Goal: Task Accomplishment & Management: Manage account settings

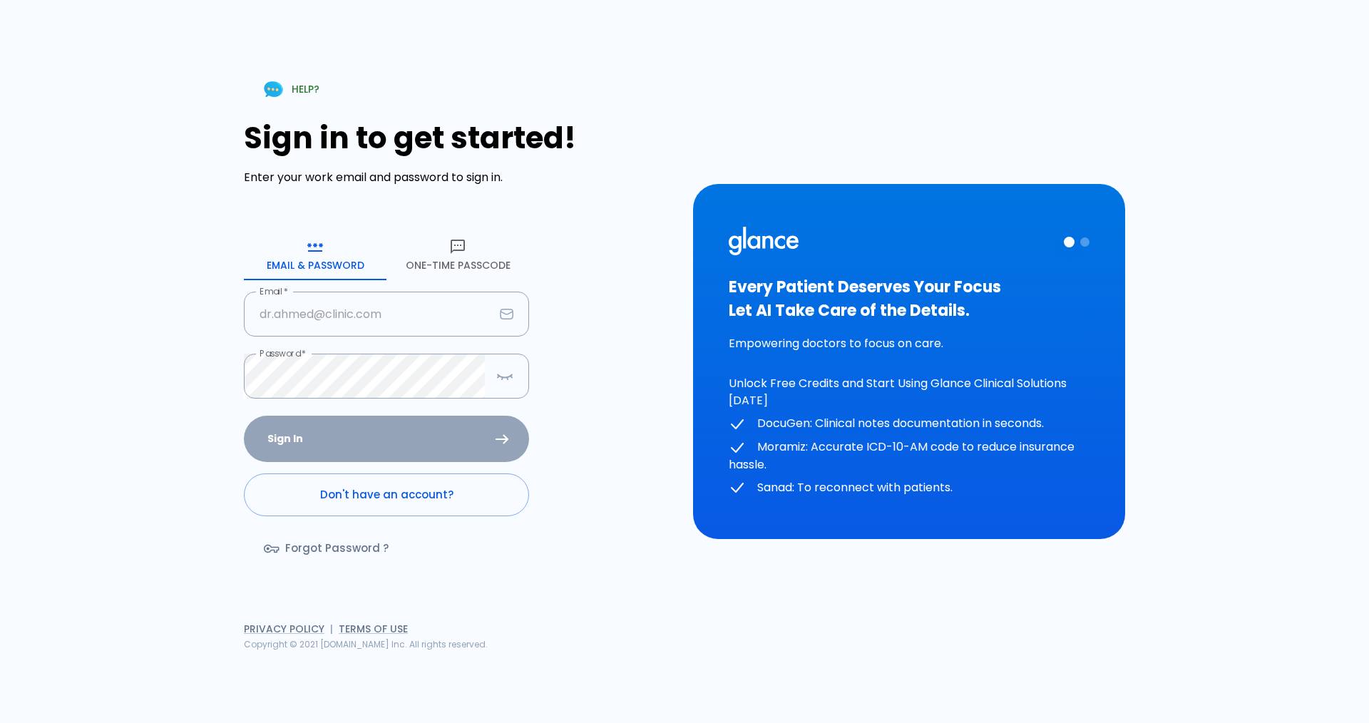
type input "[EMAIL_ADDRESS][DOMAIN_NAME]"
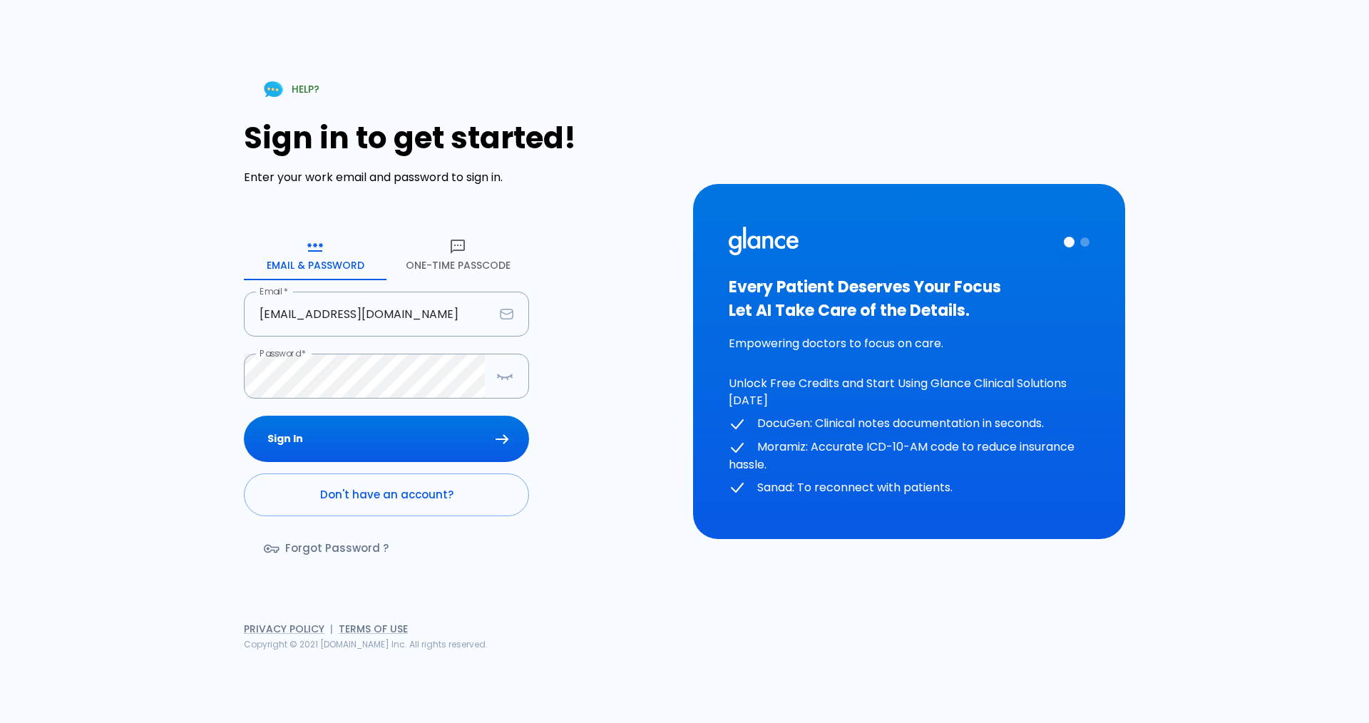
click at [299, 439] on div "Sign In Don't have an account? Forgot Password ?" at bounding box center [386, 498] width 285 height 165
click at [299, 440] on button "Sign In" at bounding box center [386, 439] width 285 height 46
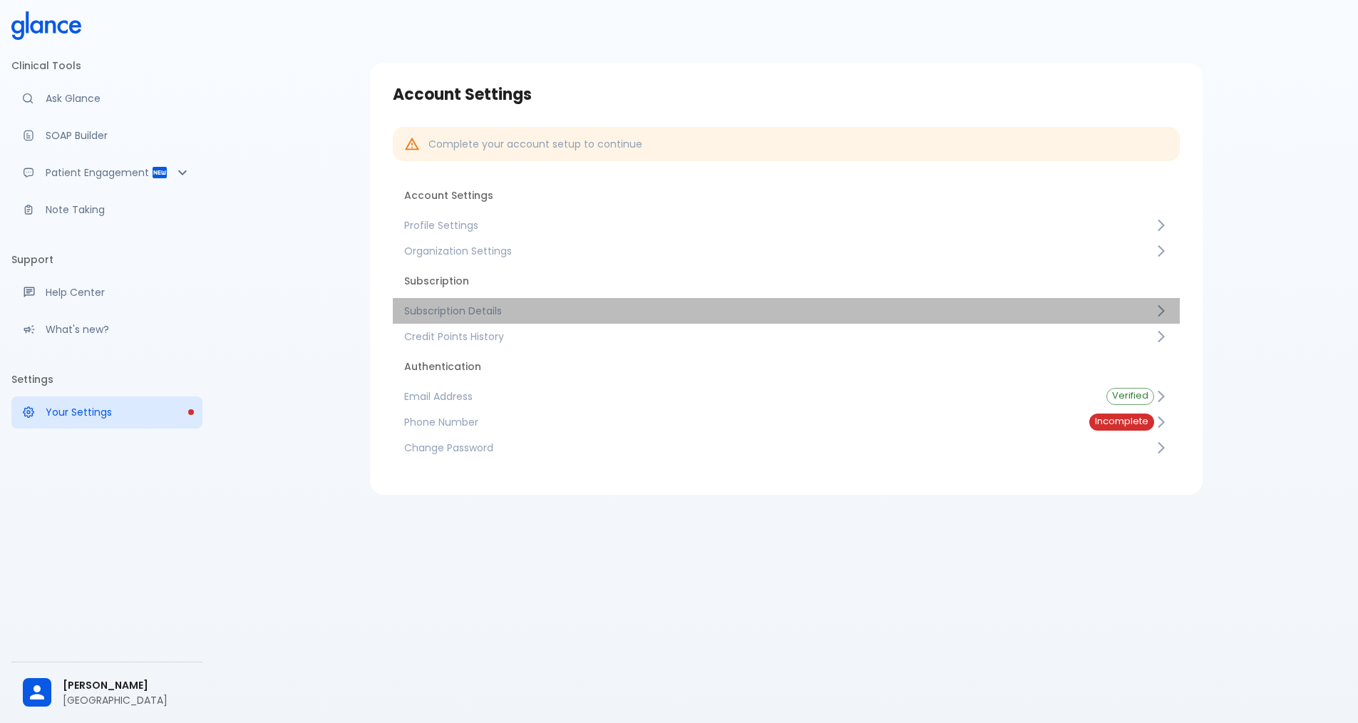
click at [477, 307] on span "Subscription Details" at bounding box center [779, 311] width 750 height 14
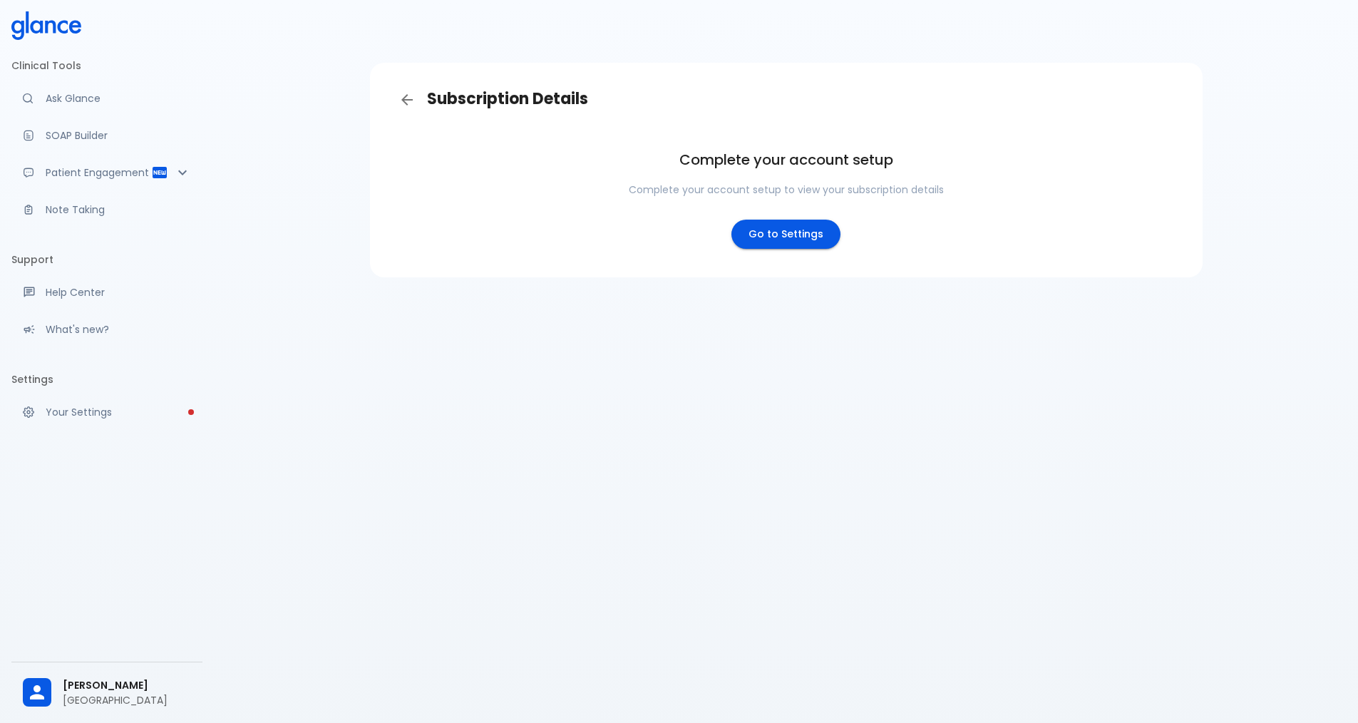
click at [771, 235] on link "Go to Settings" at bounding box center [785, 234] width 109 height 29
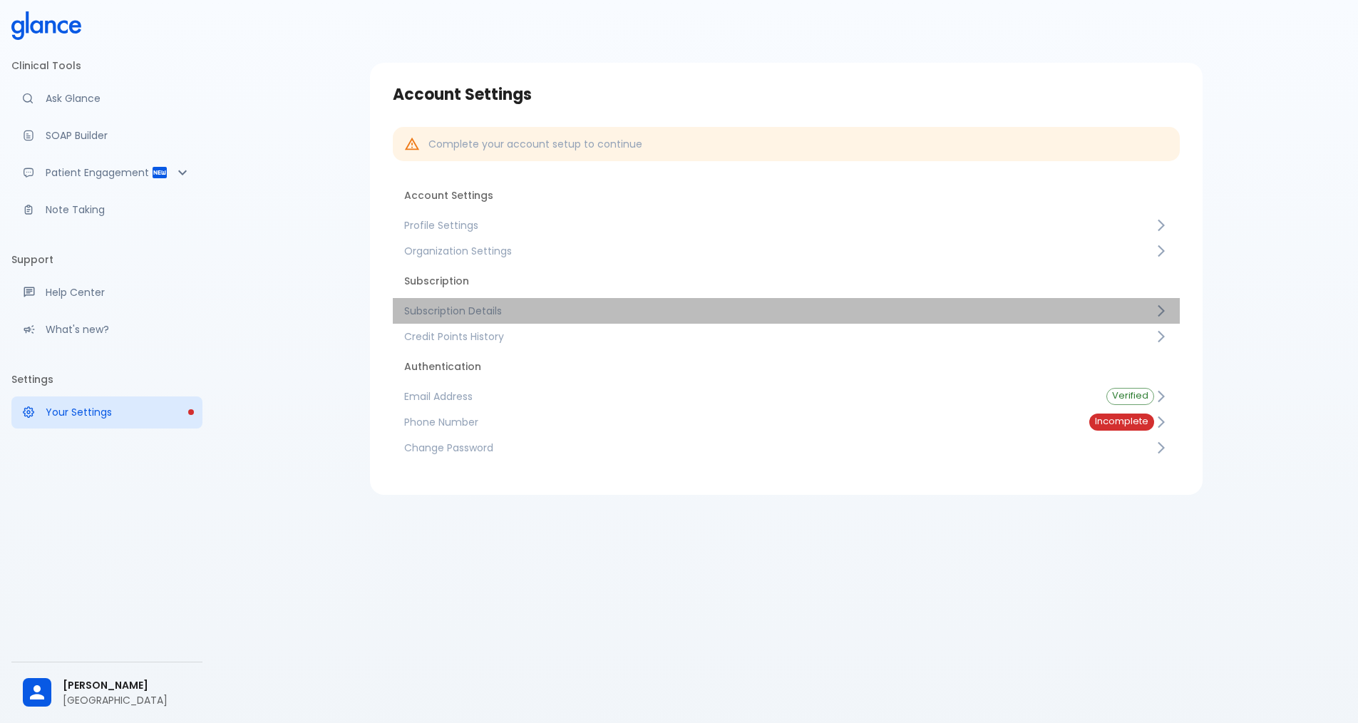
click at [425, 309] on span "Subscription Details" at bounding box center [779, 311] width 750 height 14
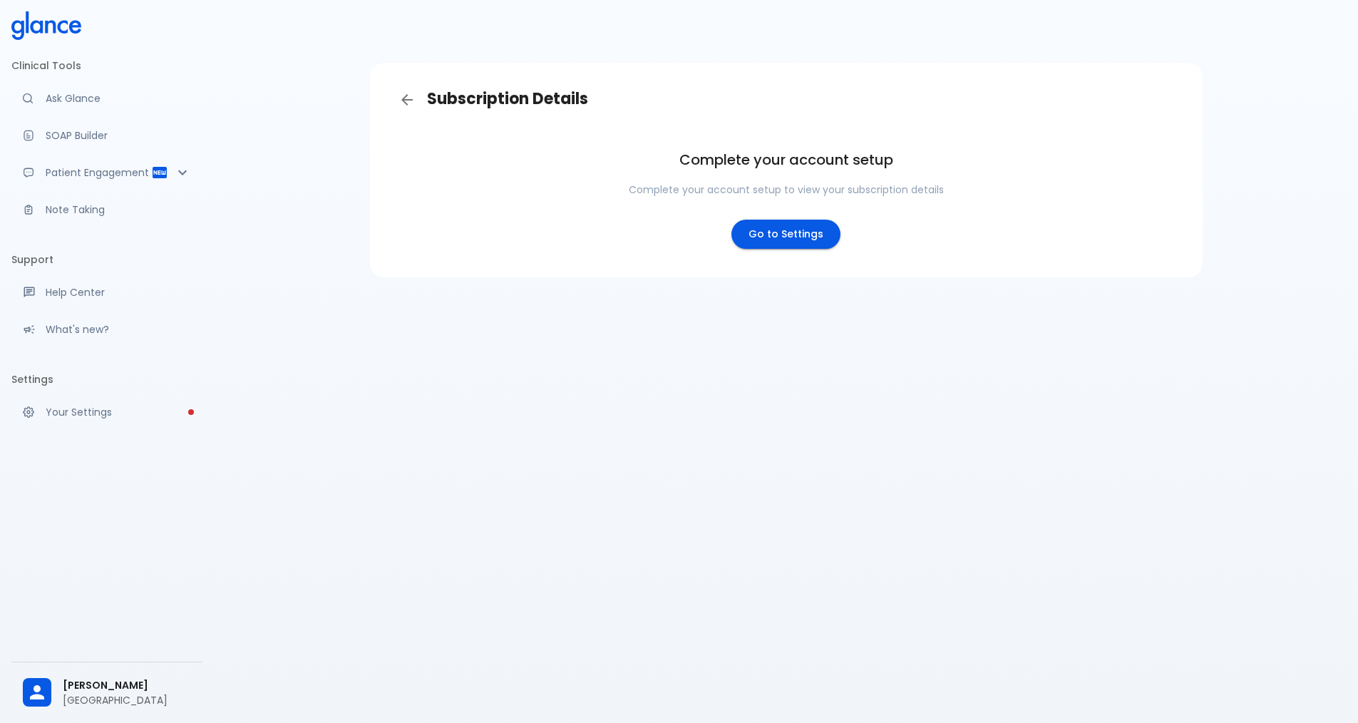
click at [751, 230] on link "Go to Settings" at bounding box center [785, 234] width 109 height 29
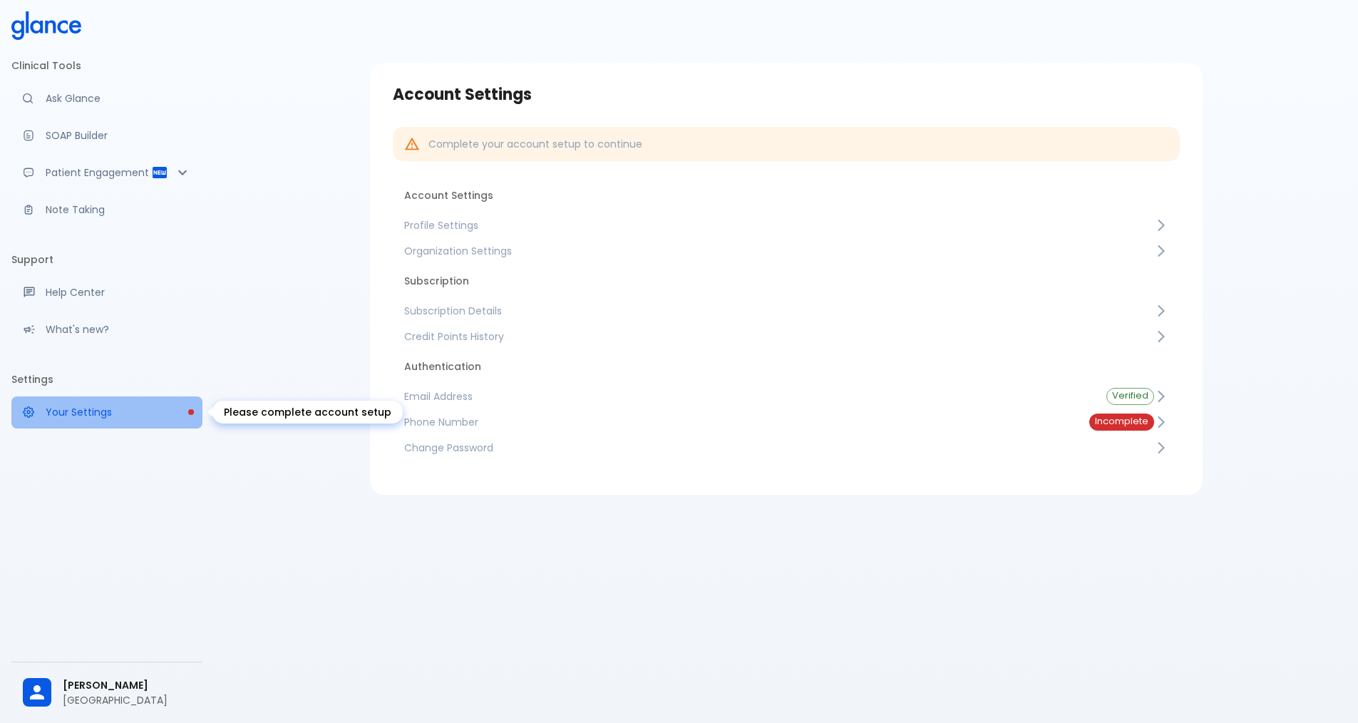
click at [171, 416] on p "Your Settings" at bounding box center [118, 412] width 145 height 14
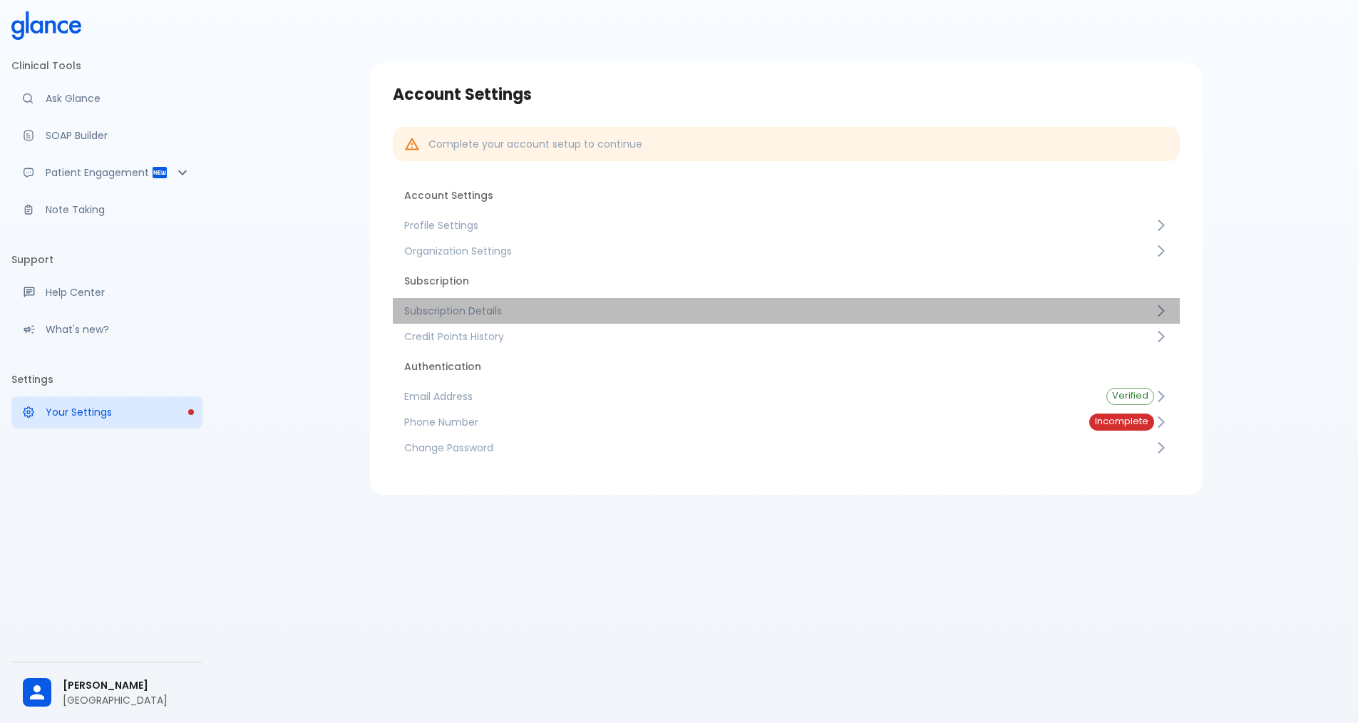
click at [537, 313] on span "Subscription Details" at bounding box center [779, 311] width 750 height 14
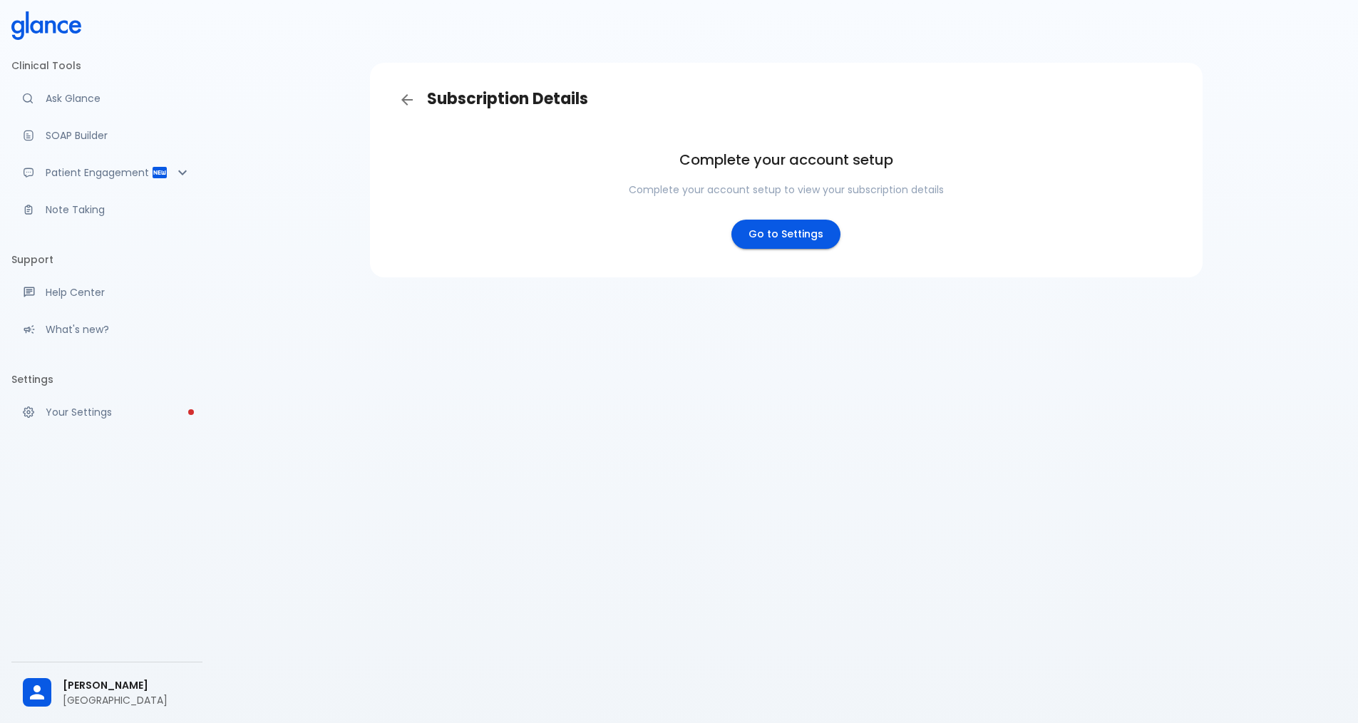
click at [806, 245] on link "Go to Settings" at bounding box center [785, 234] width 109 height 29
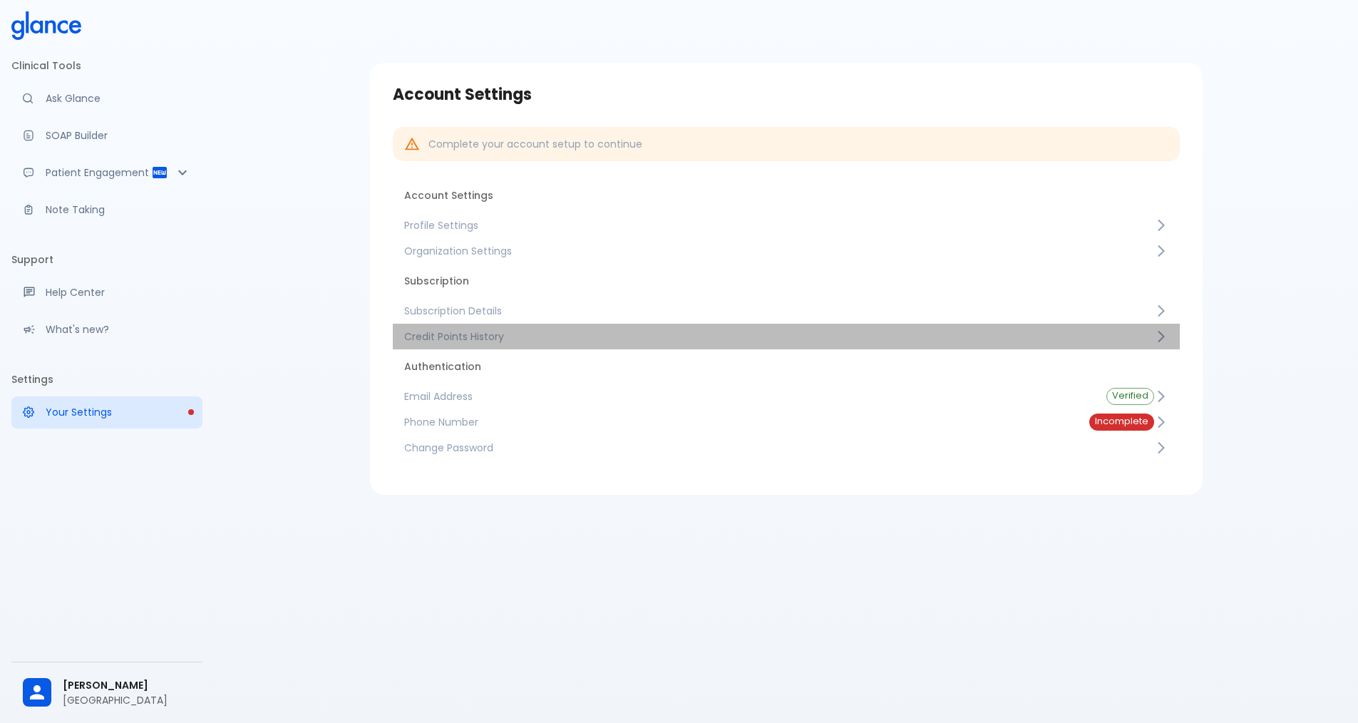
click at [534, 324] on link "Credit Points History" at bounding box center [786, 337] width 787 height 26
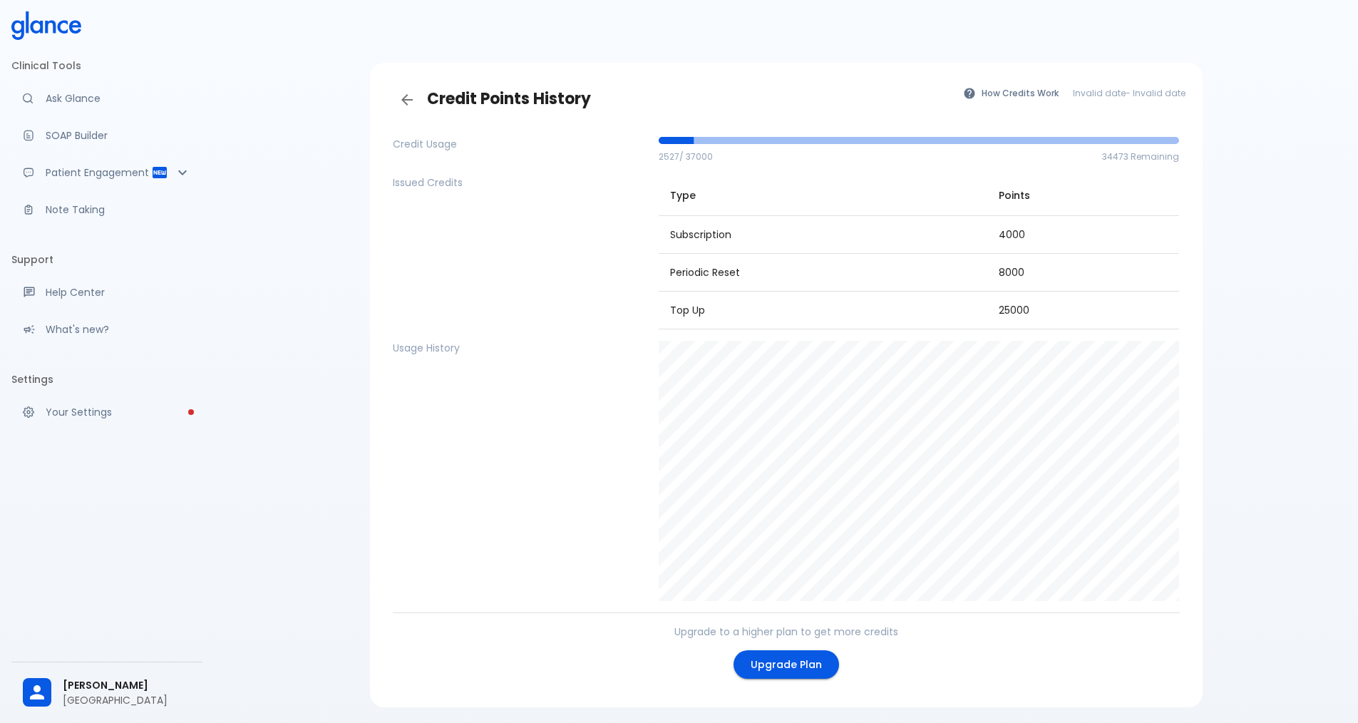
click at [420, 96] on link "Back" at bounding box center [407, 100] width 29 height 29
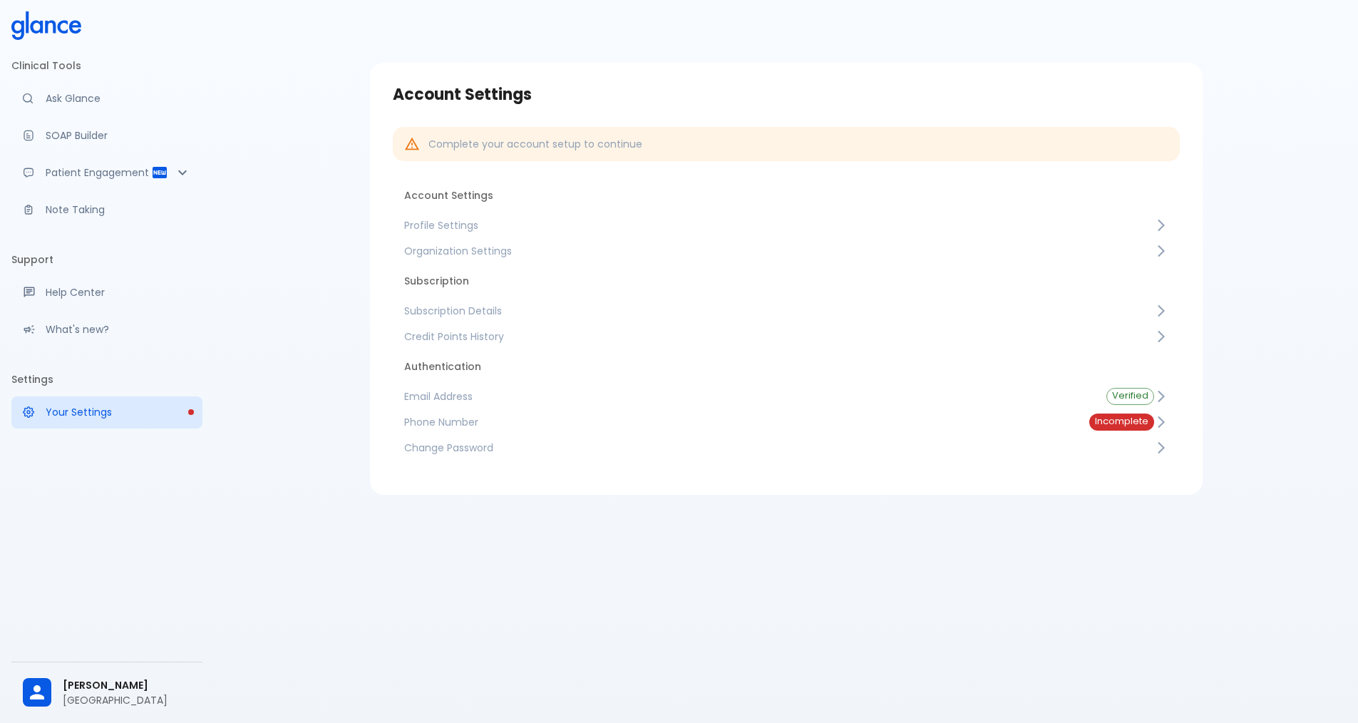
click at [492, 252] on span "Organization Settings" at bounding box center [779, 251] width 750 height 14
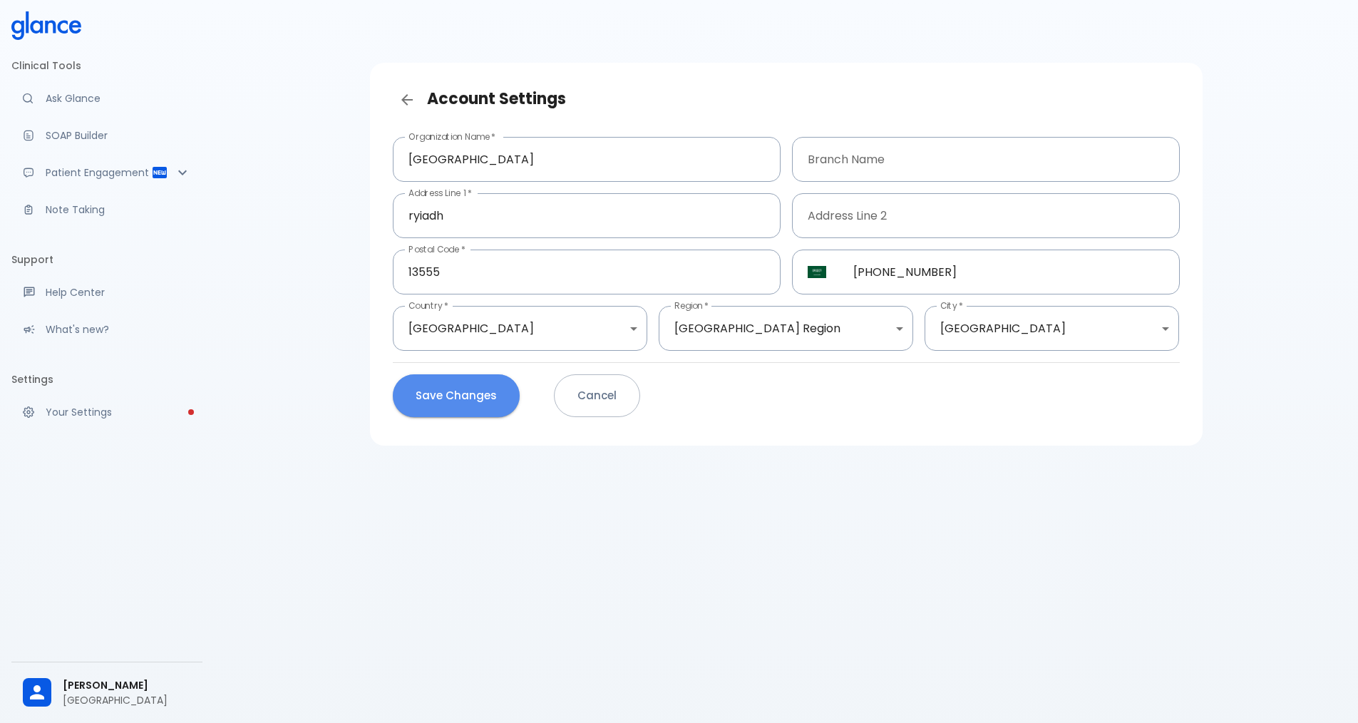
click at [450, 405] on button "Save Changes" at bounding box center [456, 395] width 127 height 43
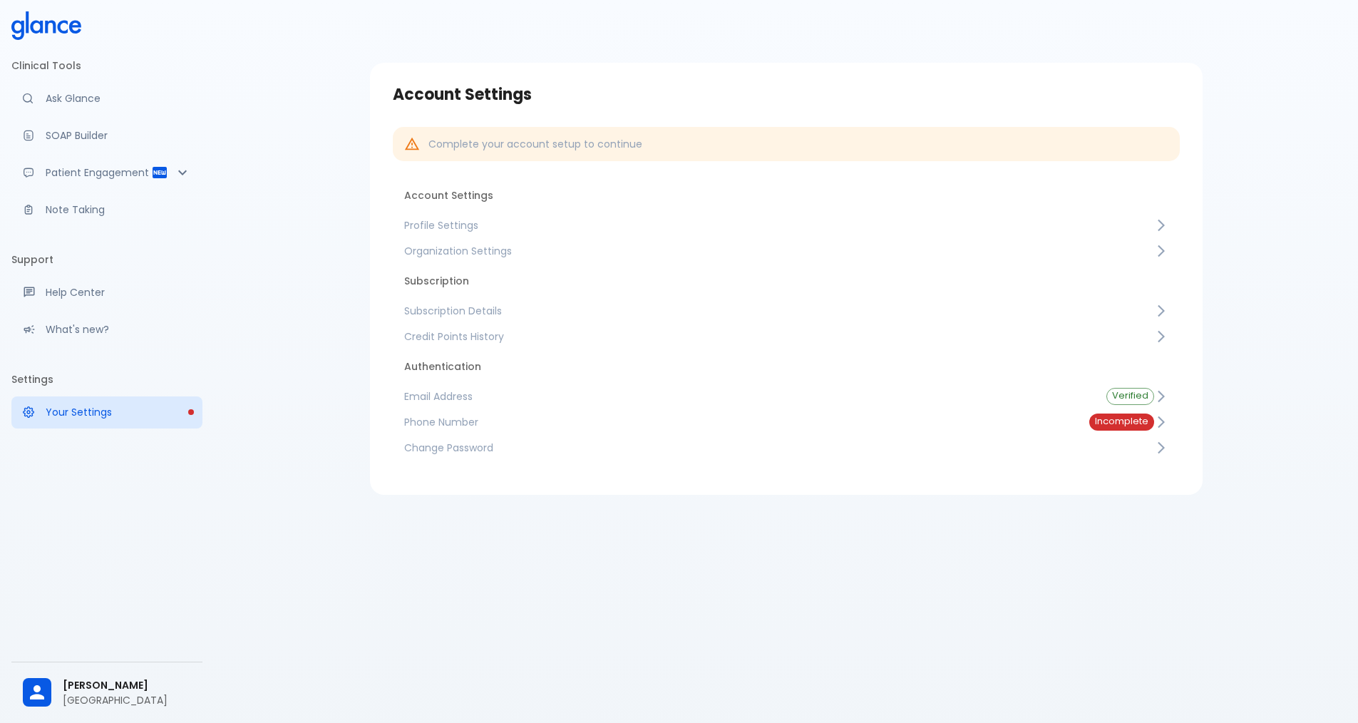
click at [476, 225] on span "Profile Settings" at bounding box center [779, 225] width 750 height 14
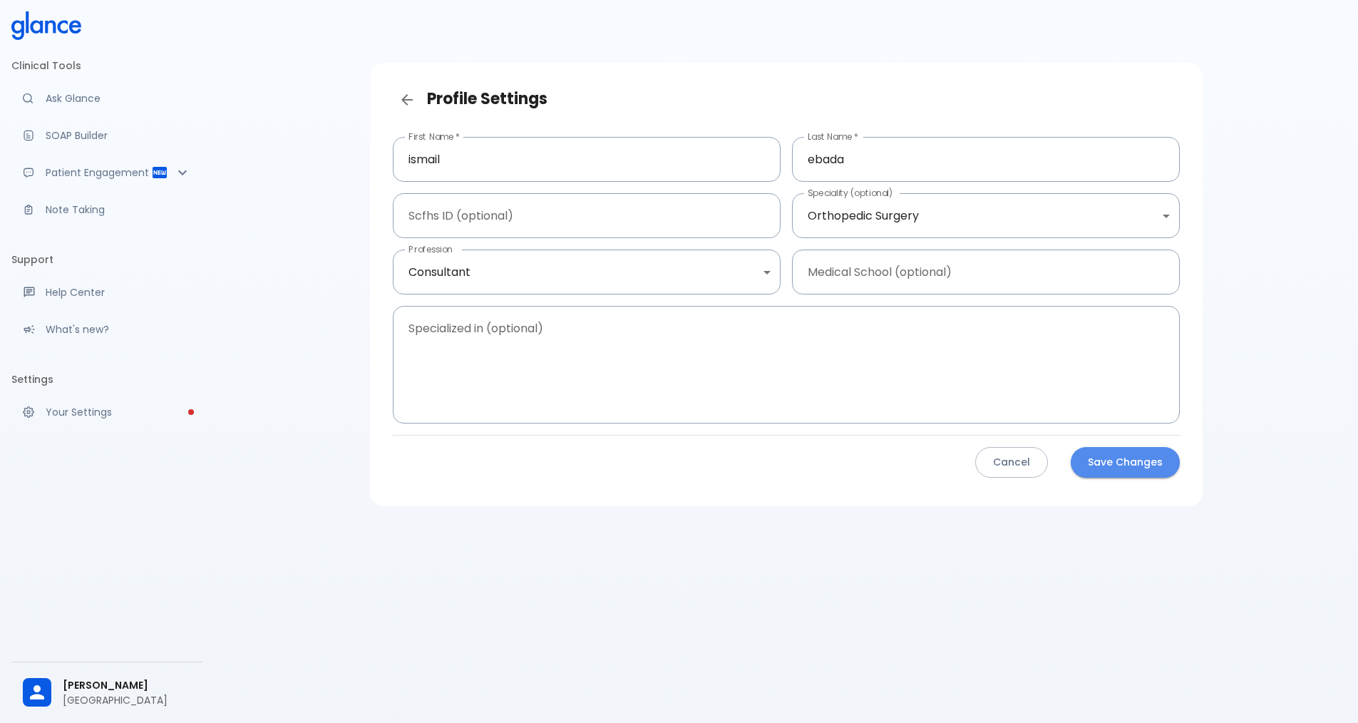
click at [1090, 453] on button "Save Changes" at bounding box center [1125, 462] width 109 height 31
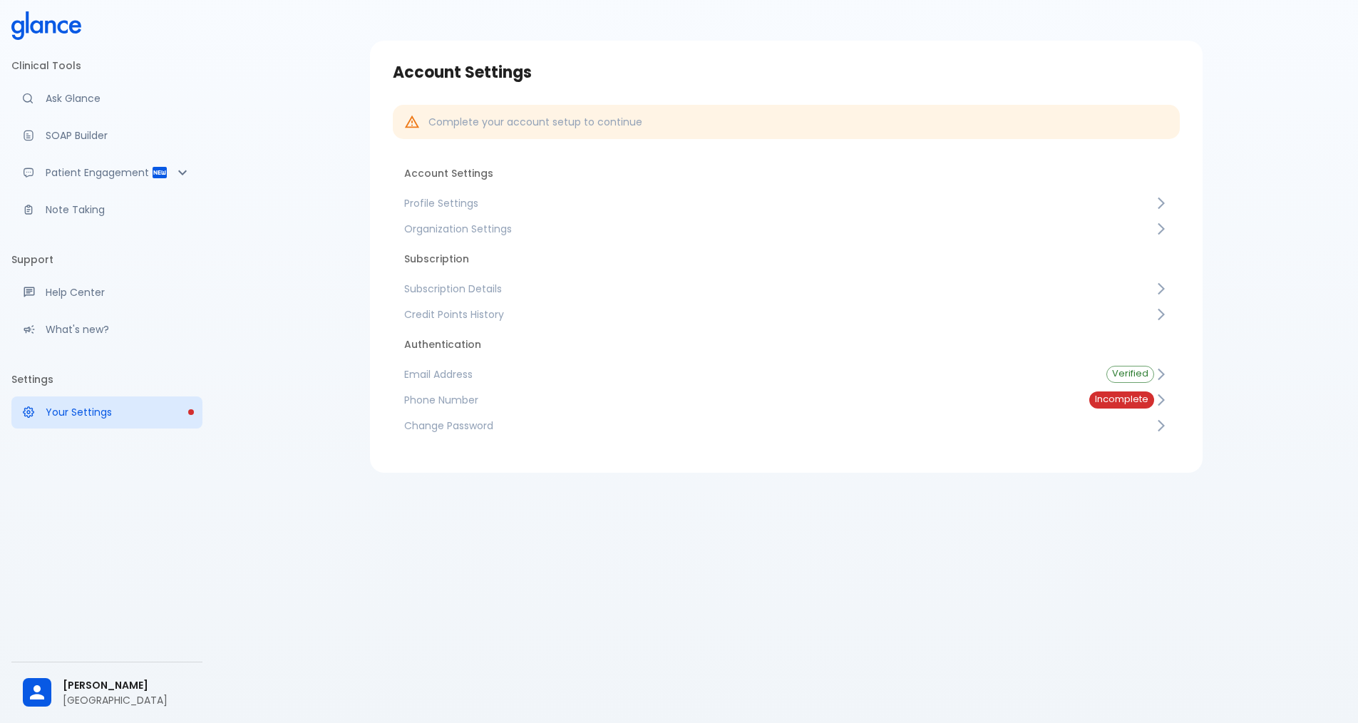
scroll to position [34, 0]
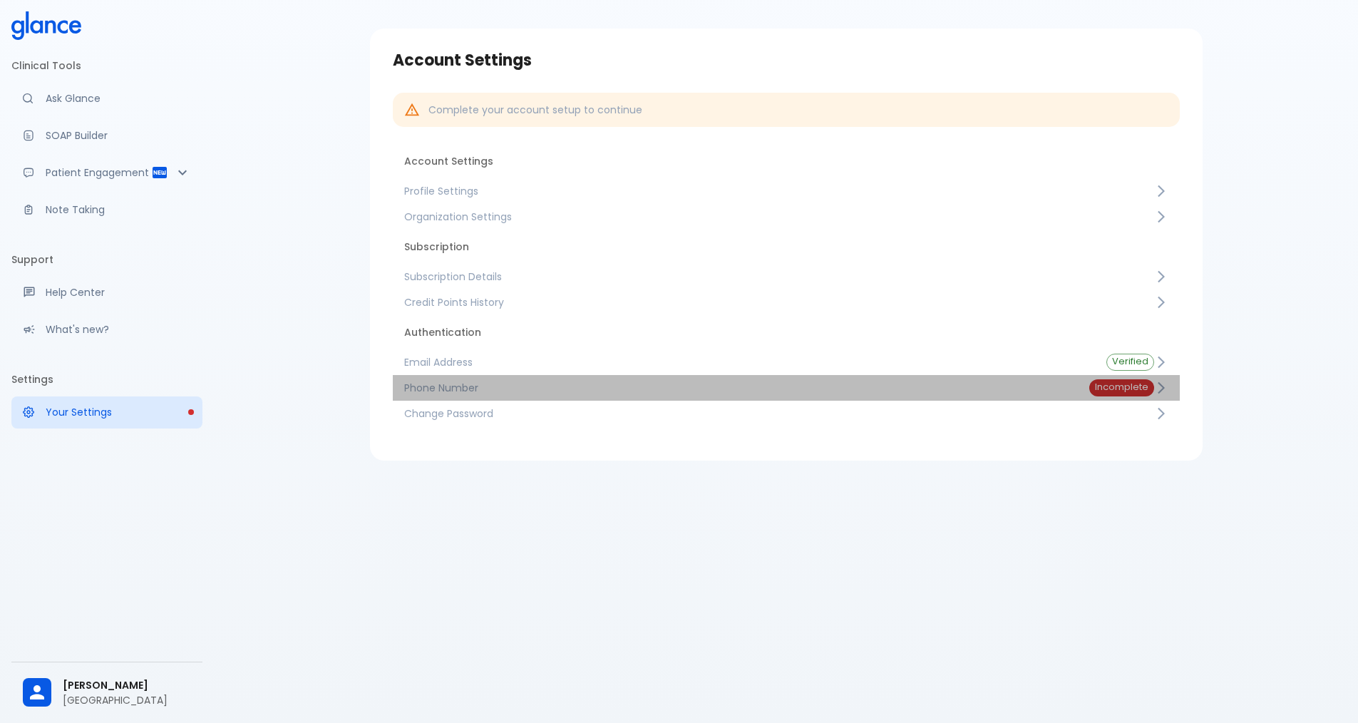
click at [650, 377] on link "Phone Number Incomplete" at bounding box center [786, 388] width 787 height 26
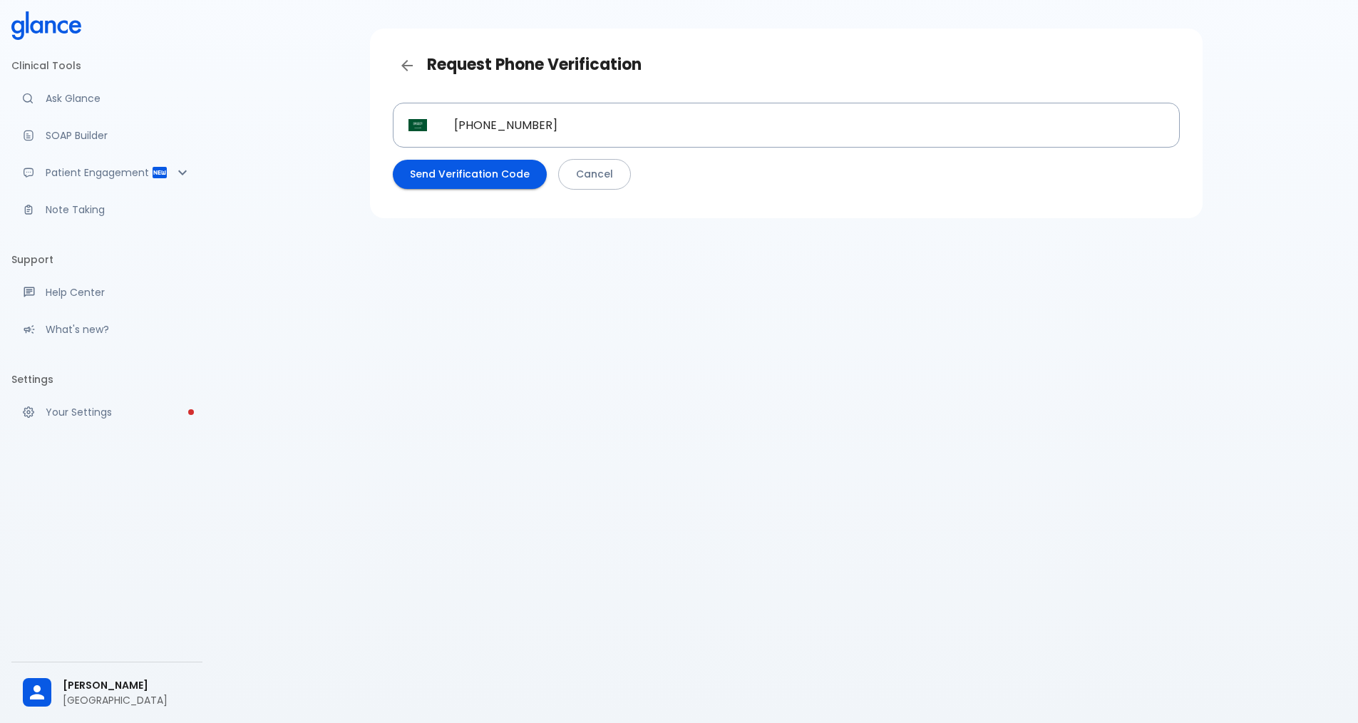
click at [481, 170] on button "Send Verification Code" at bounding box center [470, 174] width 154 height 29
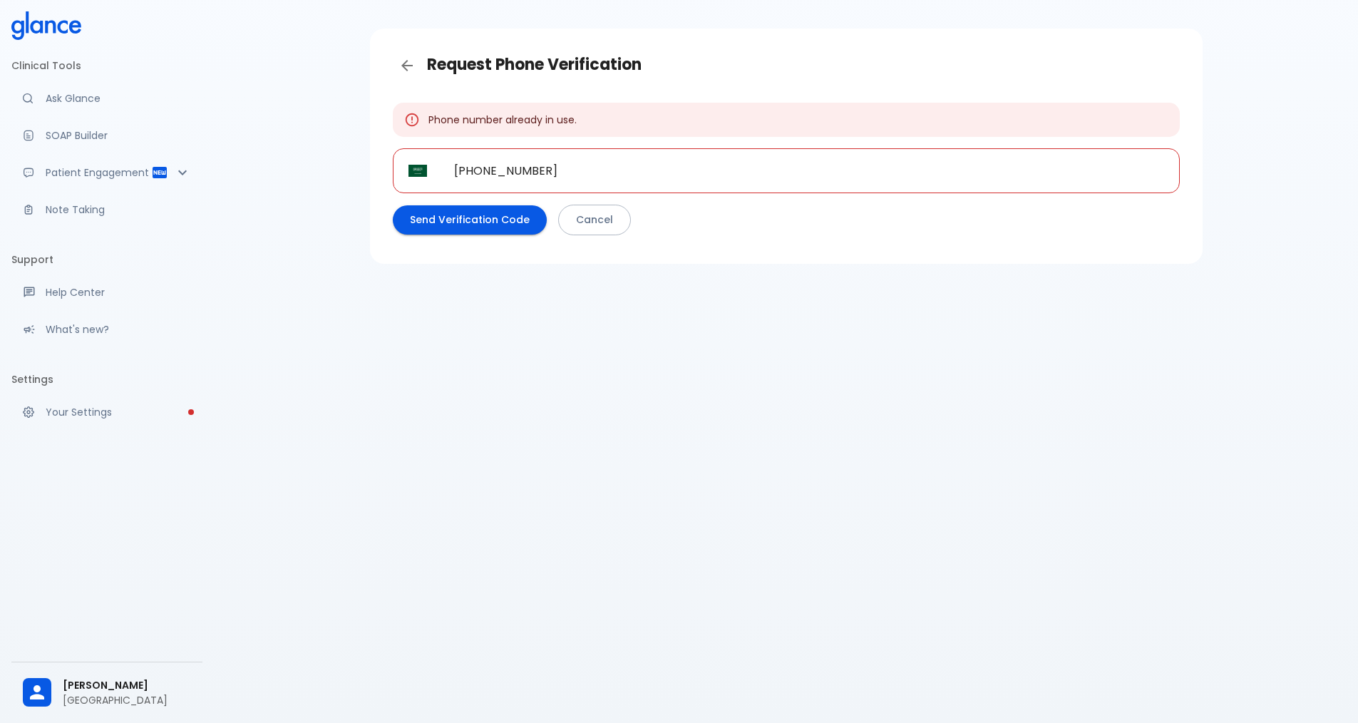
click at [498, 222] on button "Send Verification Code" at bounding box center [470, 219] width 154 height 29
click at [596, 220] on link "Cancel" at bounding box center [594, 220] width 73 height 31
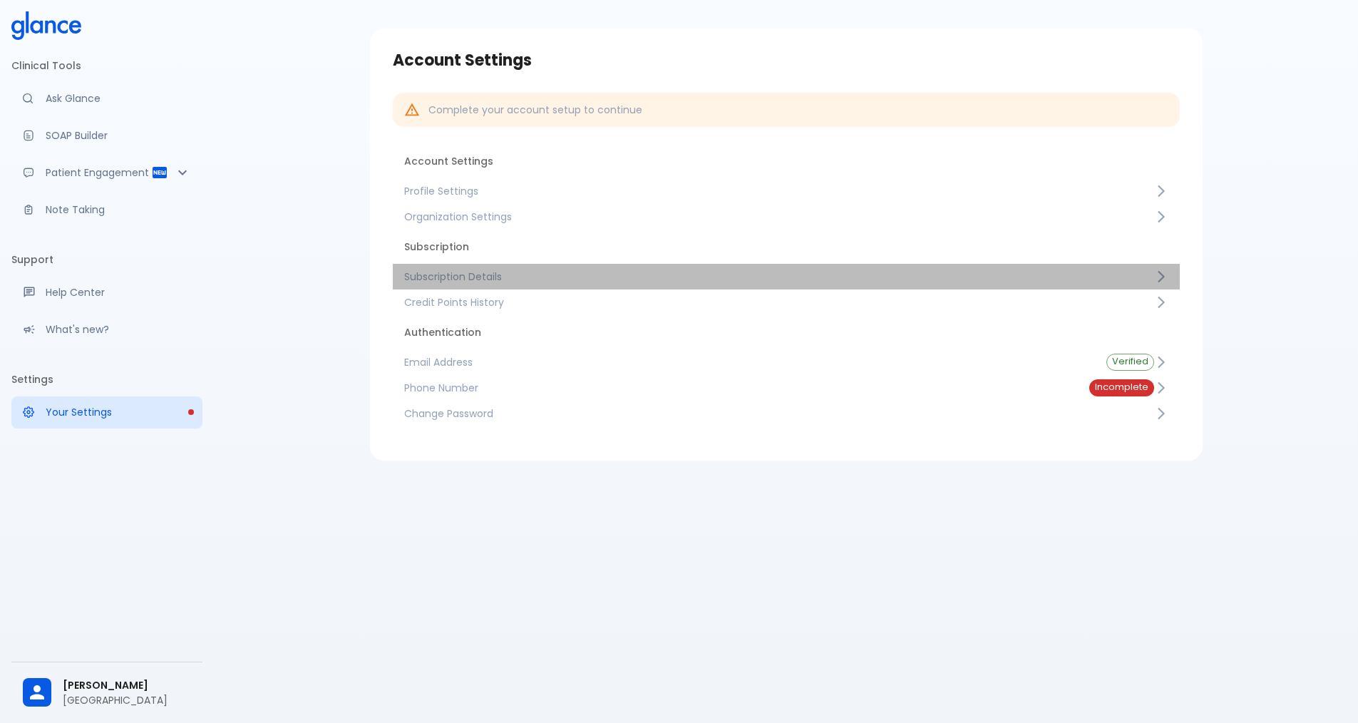
click at [560, 270] on span "Subscription Details" at bounding box center [779, 276] width 750 height 14
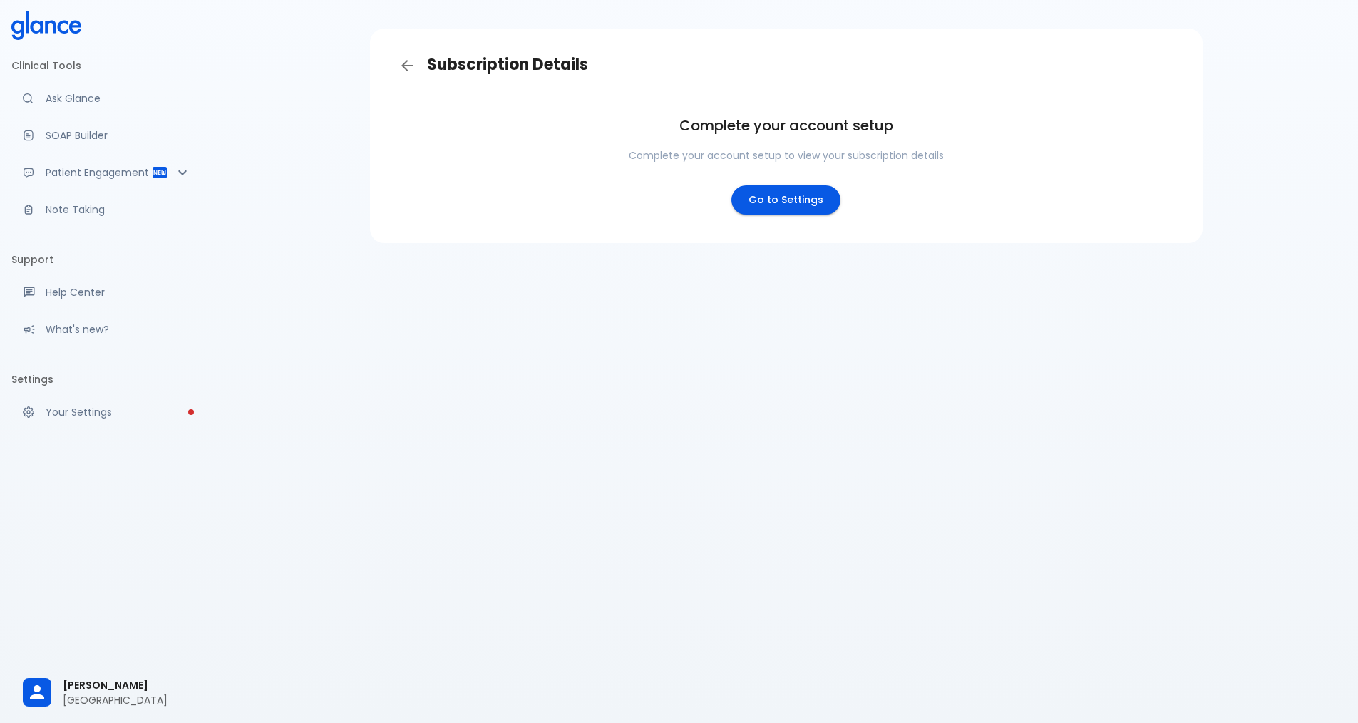
drag, startPoint x: 728, startPoint y: 189, endPoint x: 739, endPoint y: 190, distance: 10.8
click at [732, 189] on div "Complete your account setup Complete your account setup to view your subscripti…" at bounding box center [786, 164] width 315 height 101
click at [764, 204] on link "Go to Settings" at bounding box center [785, 199] width 109 height 29
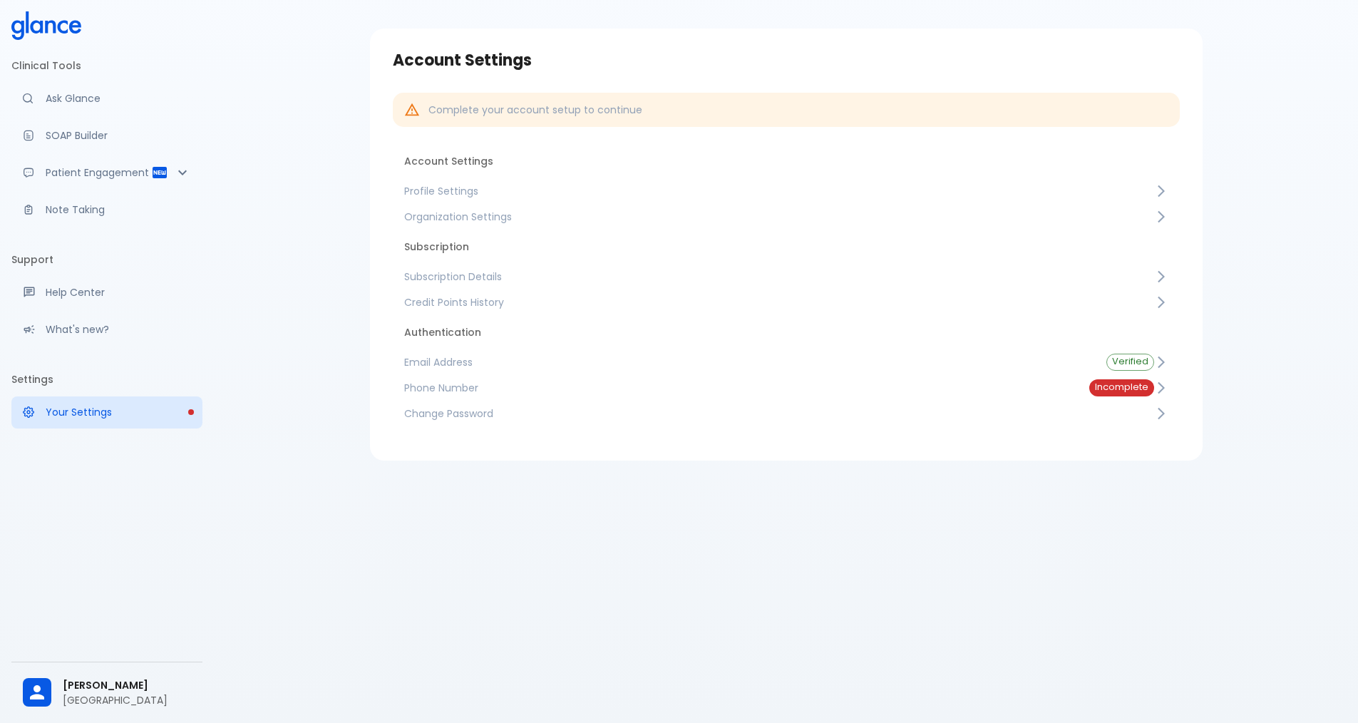
click at [1124, 383] on span "Incomplete" at bounding box center [1121, 387] width 65 height 11
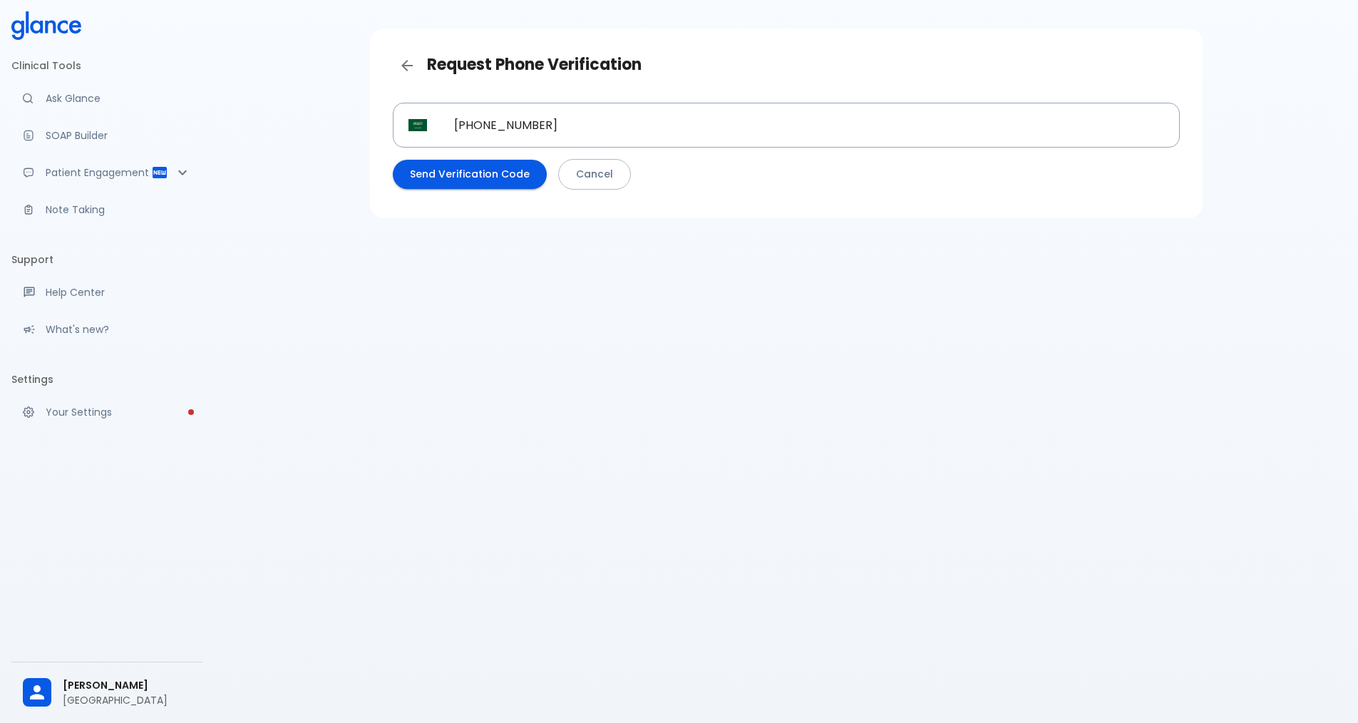
click at [101, 414] on p "Your Settings" at bounding box center [118, 412] width 145 height 14
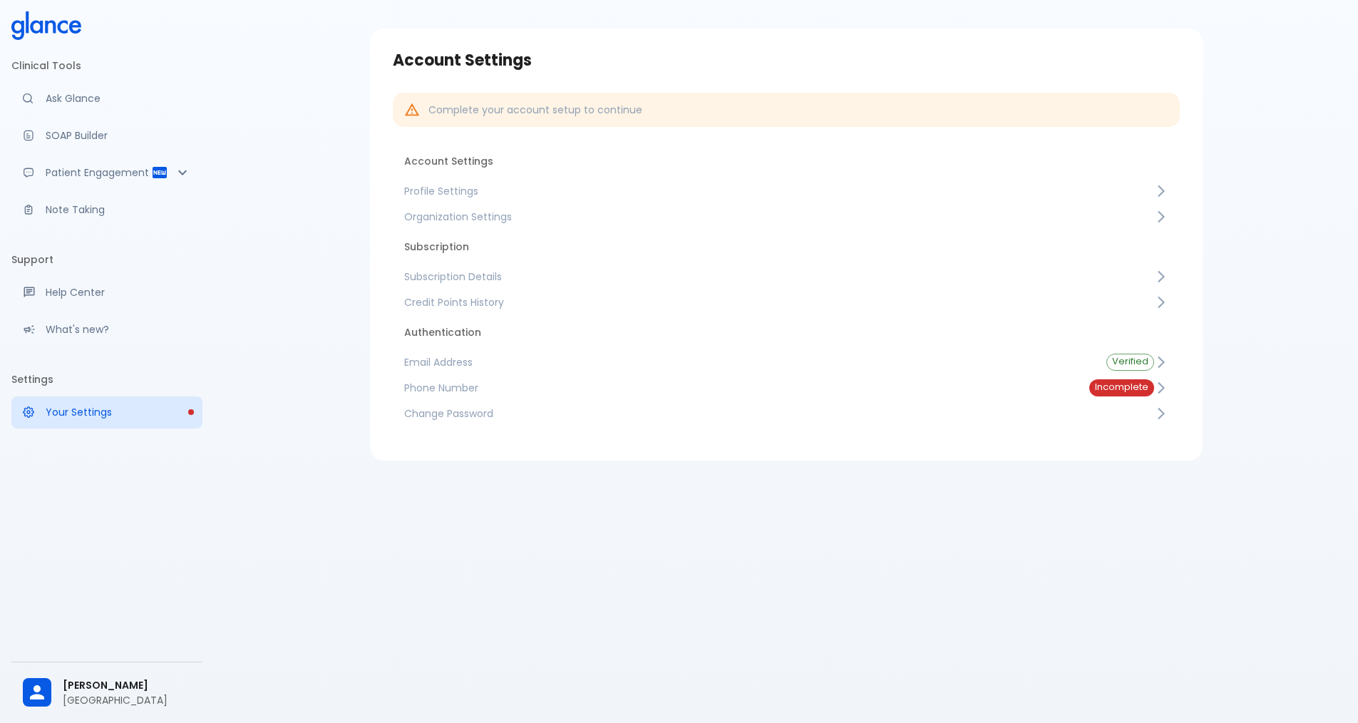
click at [431, 244] on li "Subscription" at bounding box center [786, 247] width 787 height 34
click at [423, 250] on li "Subscription" at bounding box center [786, 247] width 787 height 34
click at [424, 250] on li "Subscription" at bounding box center [786, 247] width 787 height 34
click at [452, 254] on li "Subscription" at bounding box center [786, 247] width 787 height 34
click at [458, 272] on span "Subscription Details" at bounding box center [779, 276] width 750 height 14
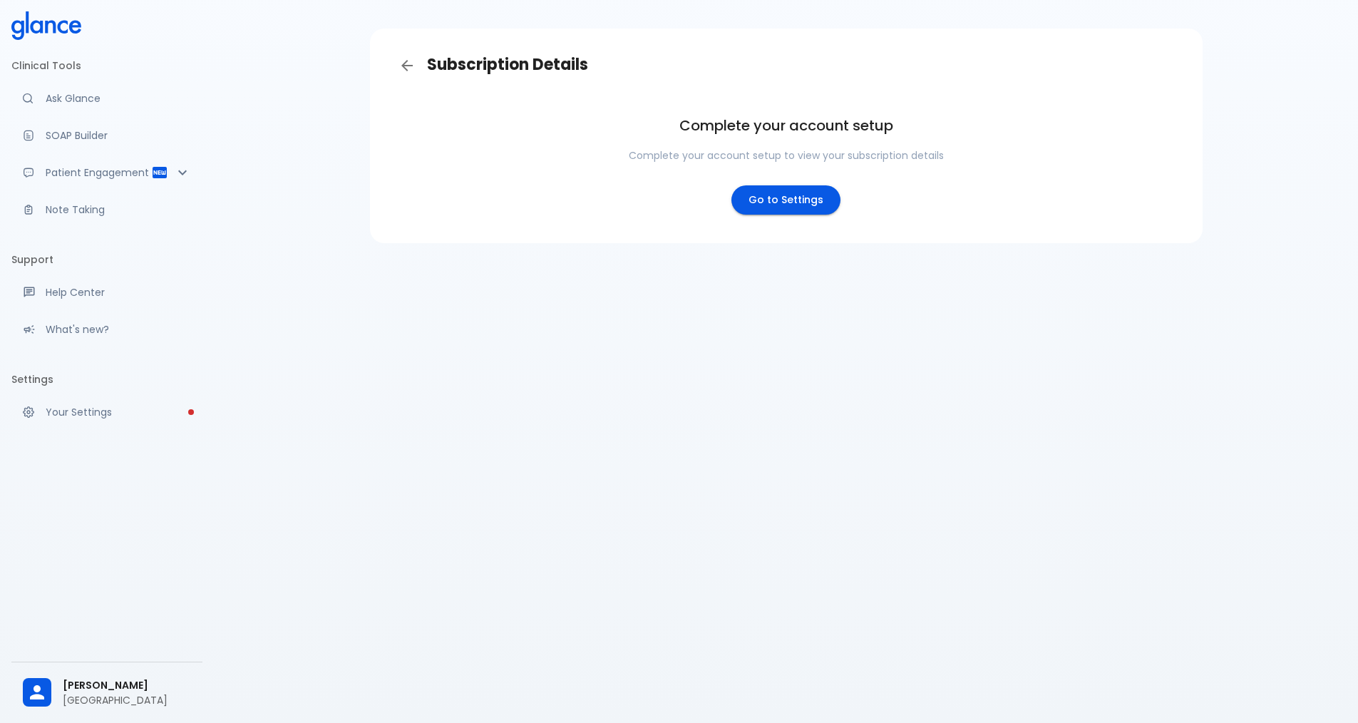
click at [788, 204] on link "Go to Settings" at bounding box center [785, 199] width 109 height 29
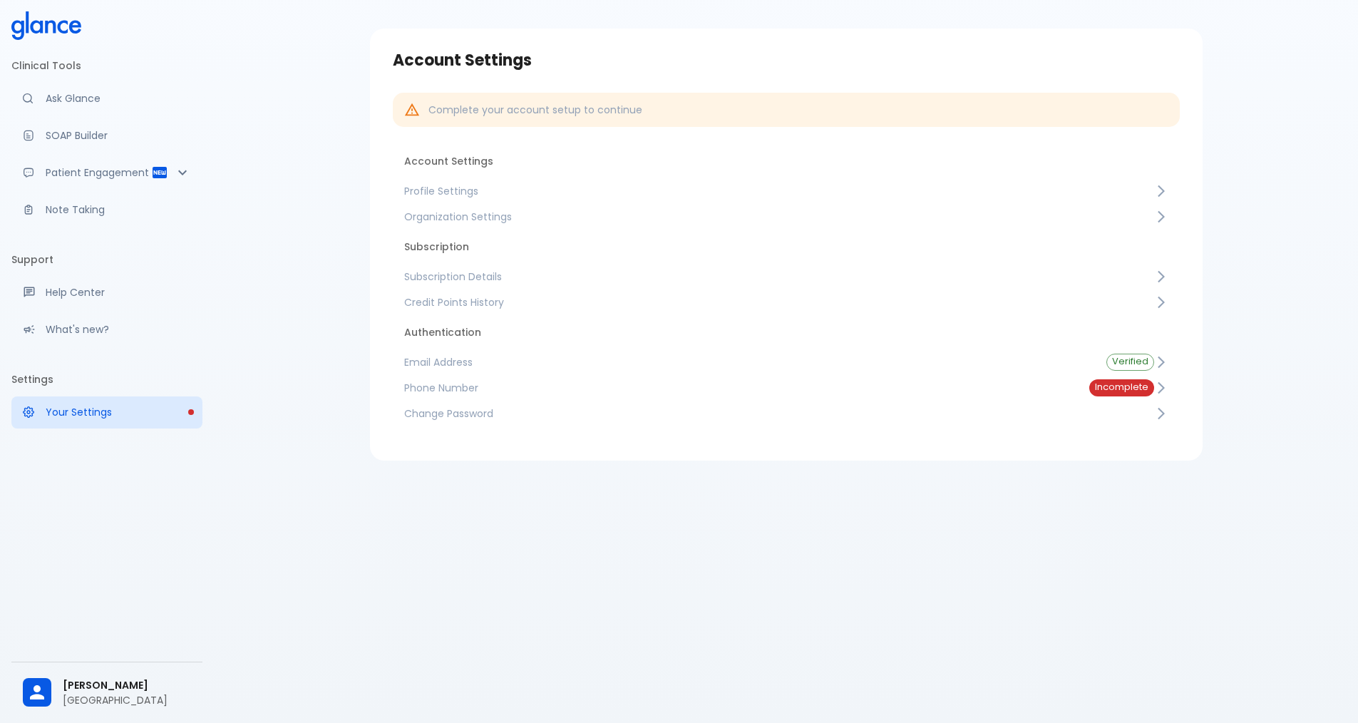
click at [1111, 390] on span "Incomplete" at bounding box center [1121, 387] width 65 height 11
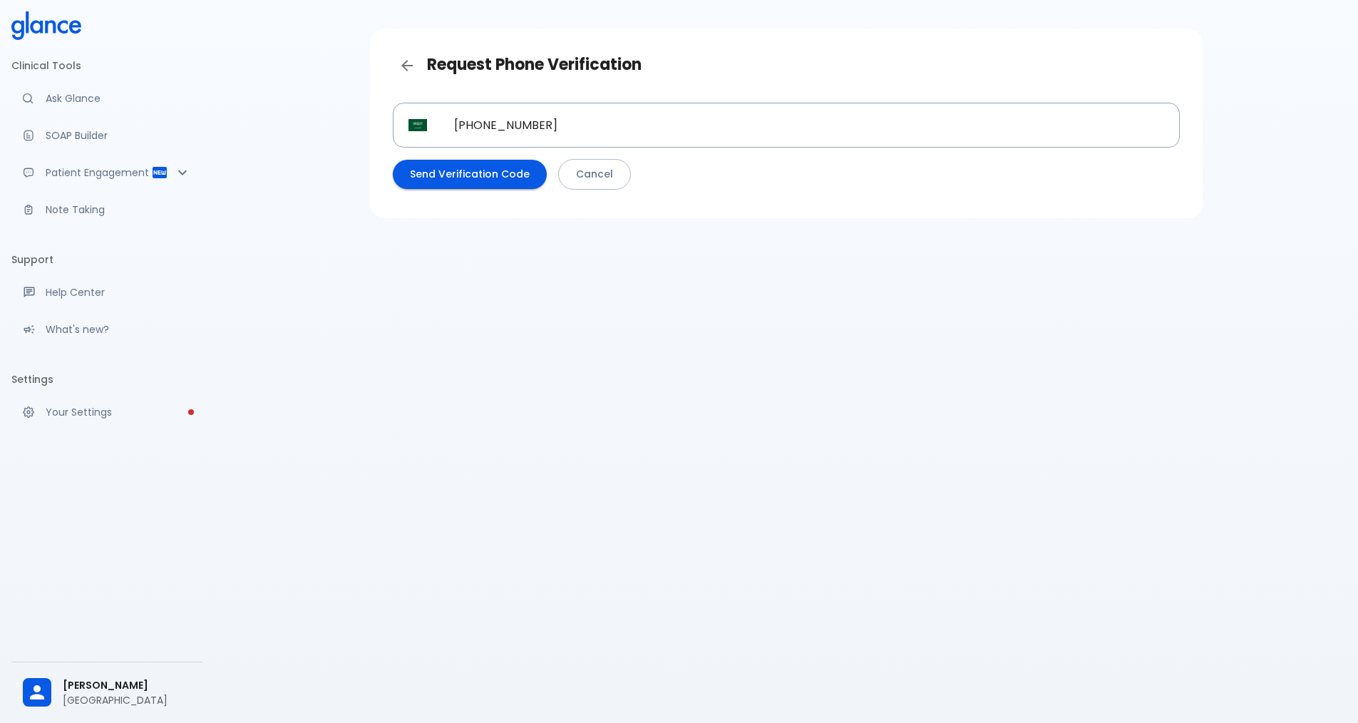
click at [474, 173] on button "Send Verification Code" at bounding box center [470, 174] width 154 height 29
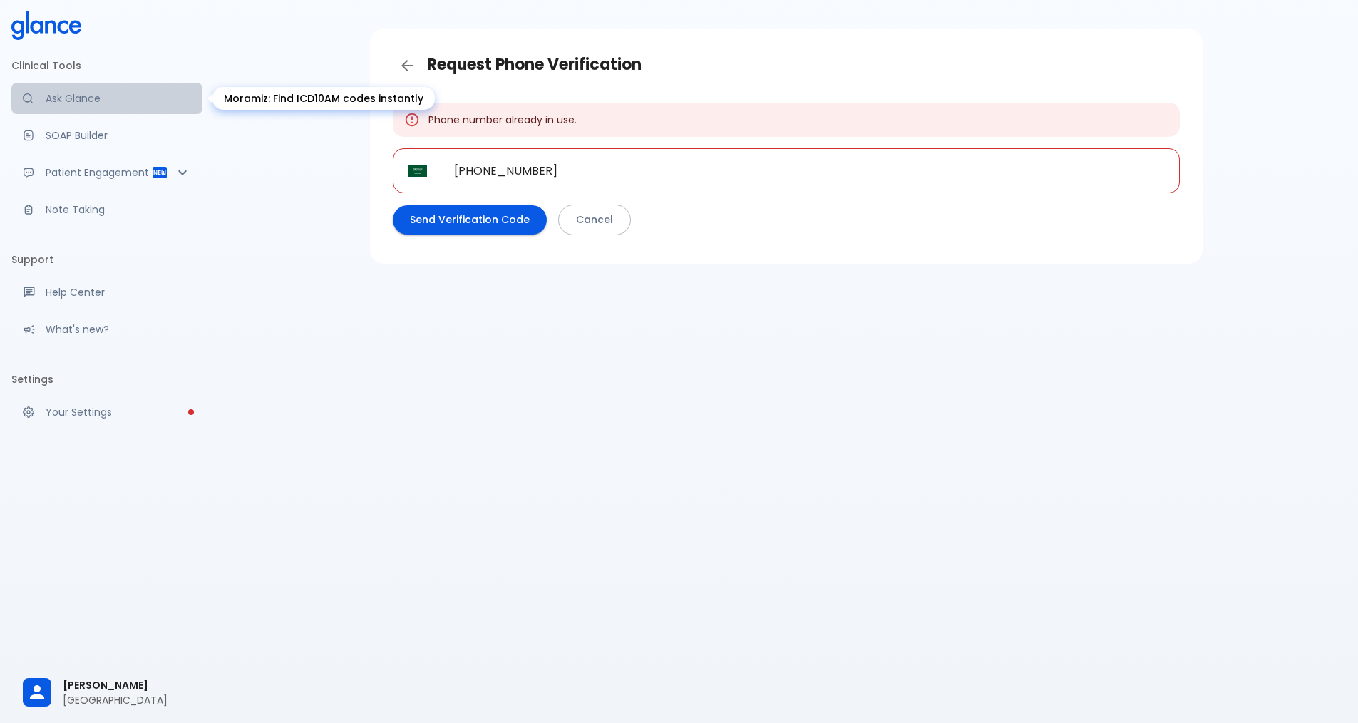
click at [54, 91] on p "Ask Glance" at bounding box center [118, 98] width 145 height 14
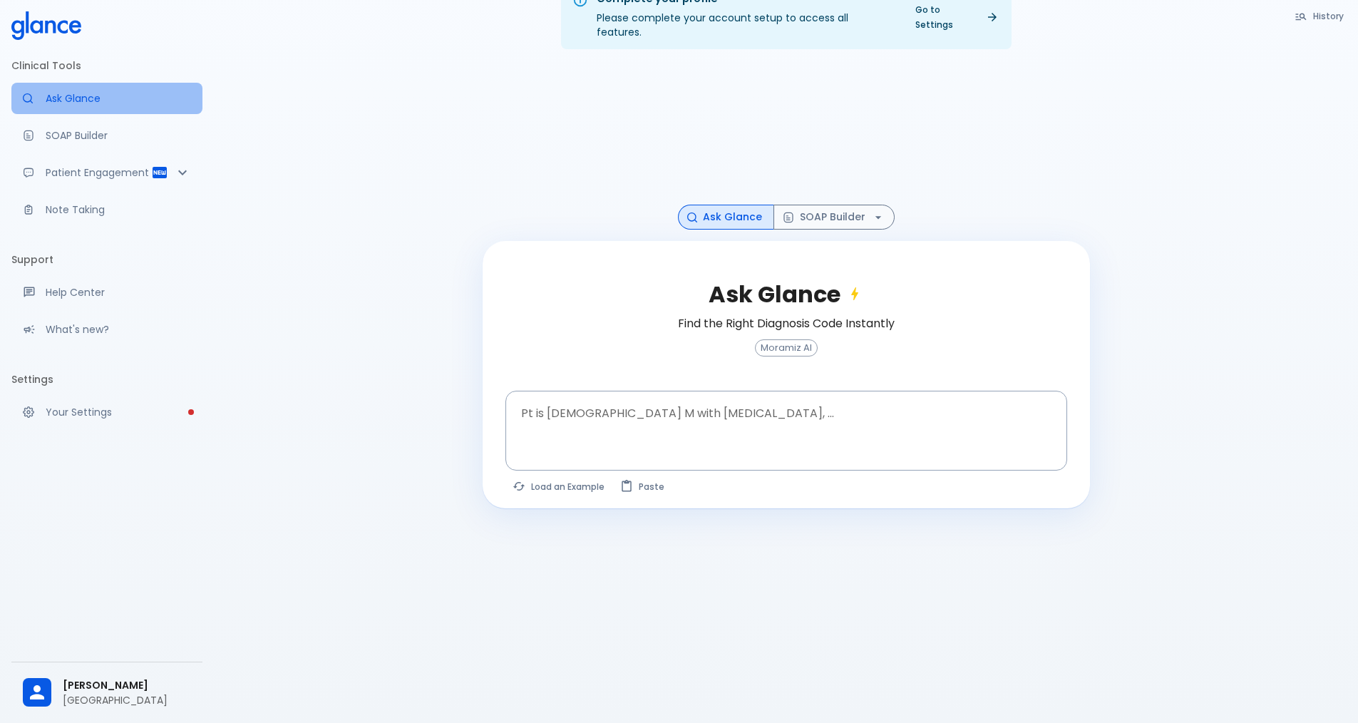
click at [51, 91] on p "Ask Glance" at bounding box center [118, 98] width 145 height 14
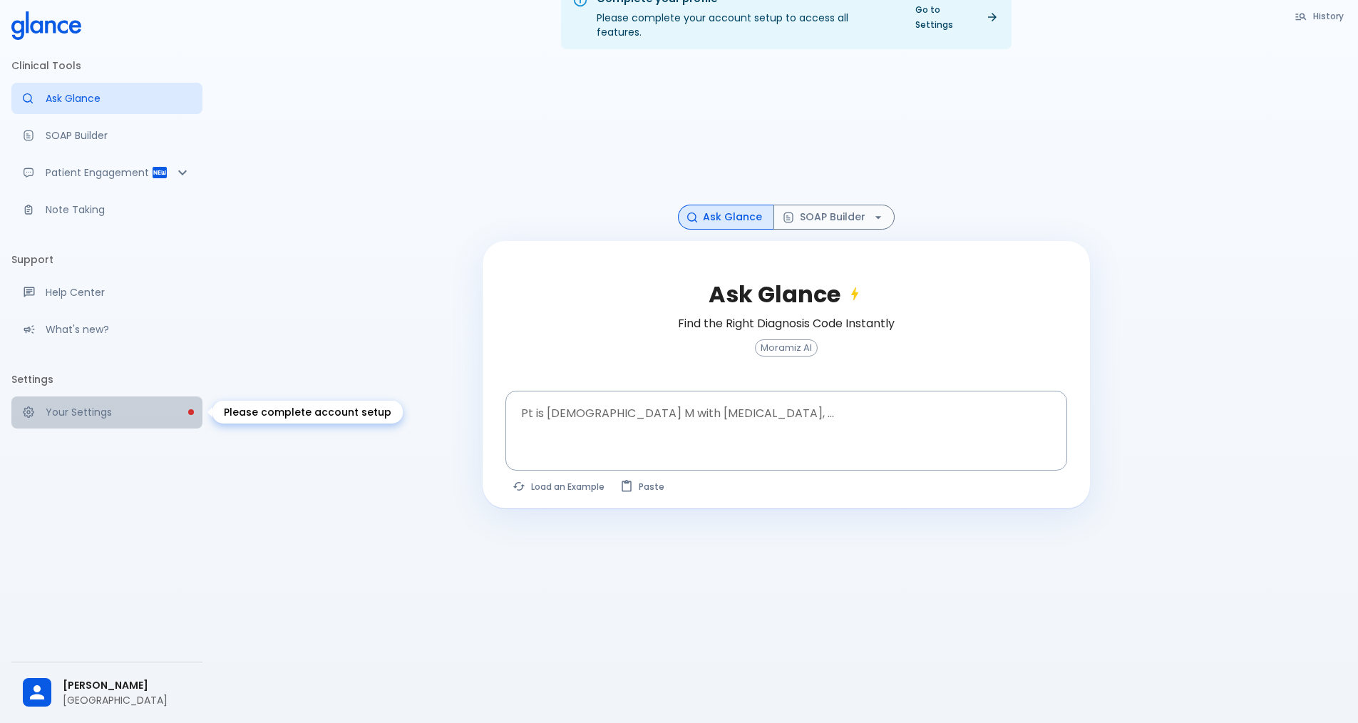
click at [52, 416] on p "Your Settings" at bounding box center [118, 412] width 145 height 14
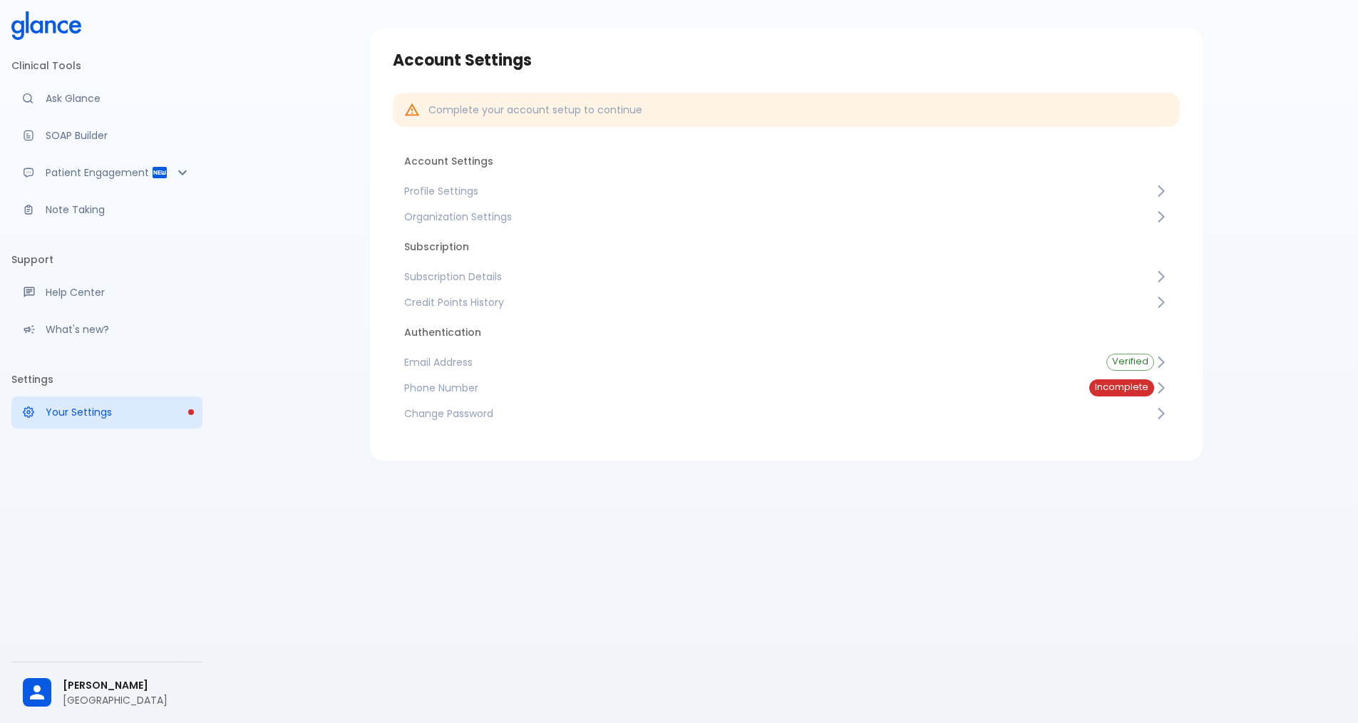
click at [438, 267] on link "Subscription Details" at bounding box center [786, 277] width 787 height 26
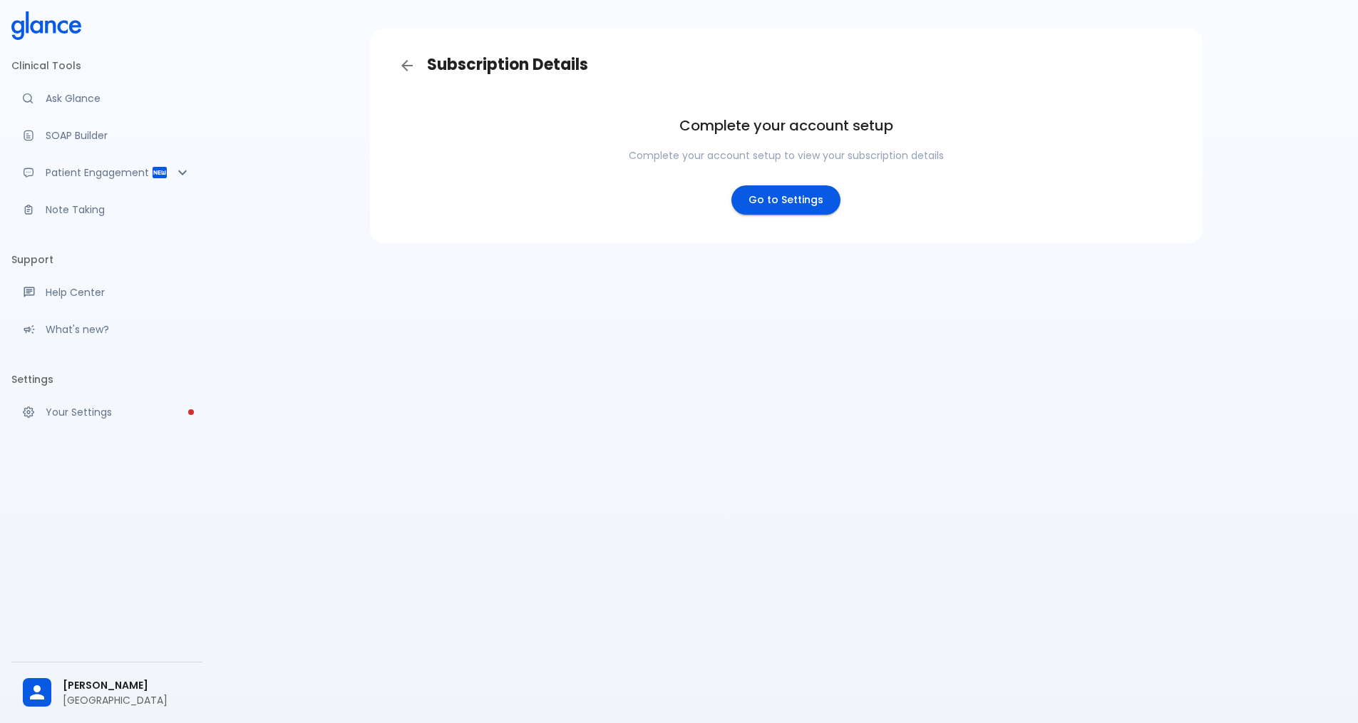
click at [798, 197] on link "Go to Settings" at bounding box center [785, 199] width 109 height 29
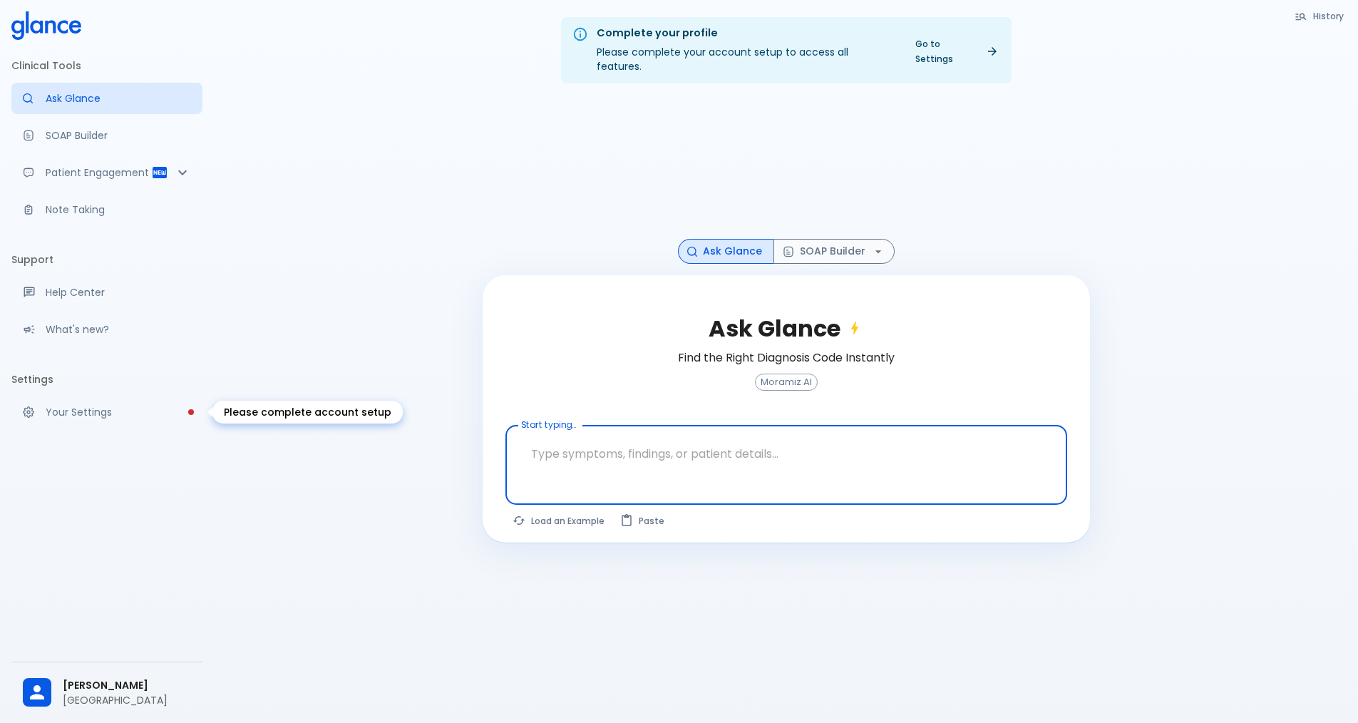
click at [61, 416] on p "Your Settings" at bounding box center [118, 412] width 145 height 14
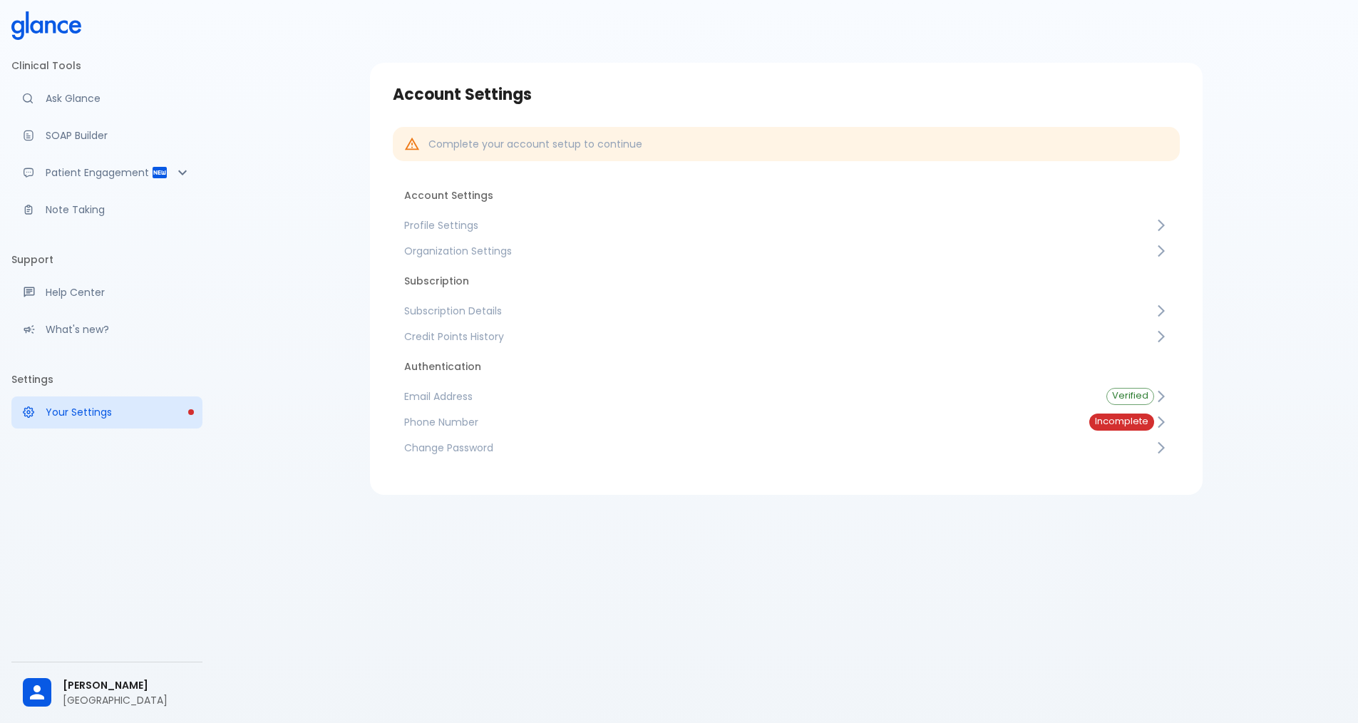
click at [515, 314] on span "Subscription Details" at bounding box center [779, 311] width 750 height 14
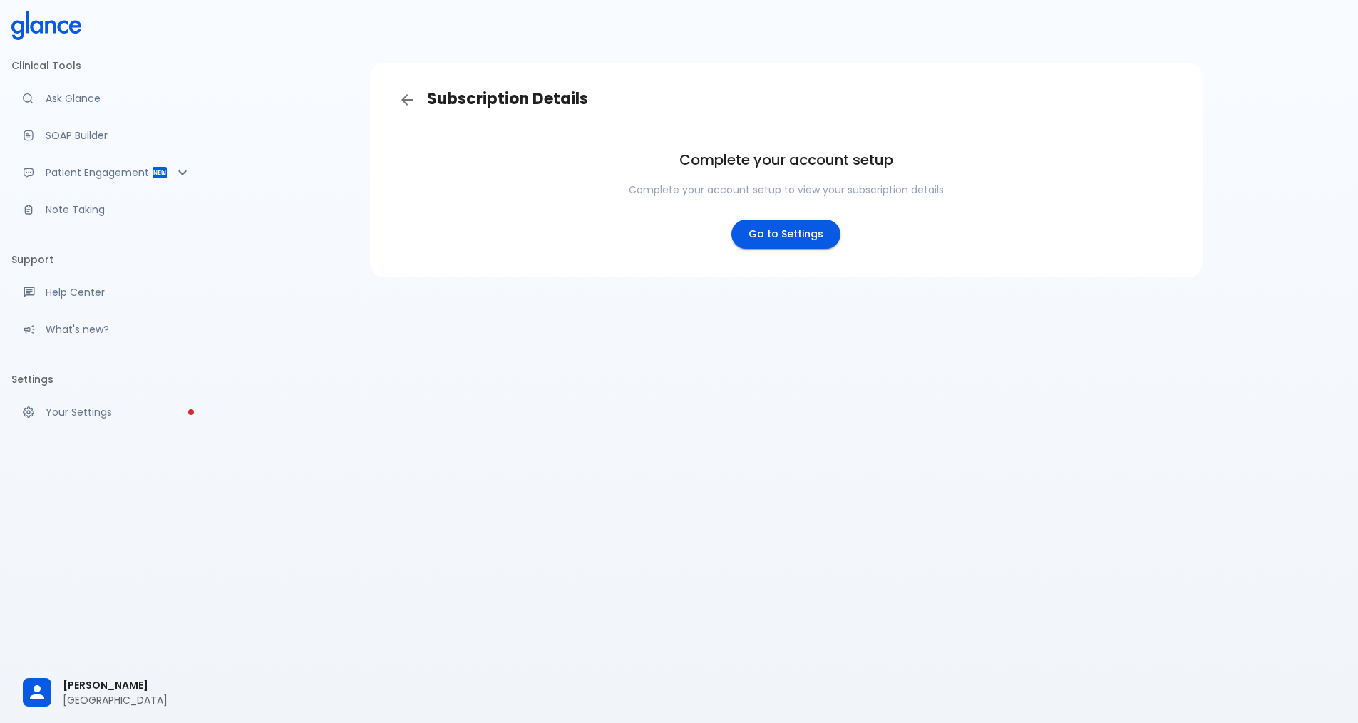
click at [766, 245] on link "Go to Settings" at bounding box center [785, 234] width 109 height 29
